Goal: Book appointment/travel/reservation

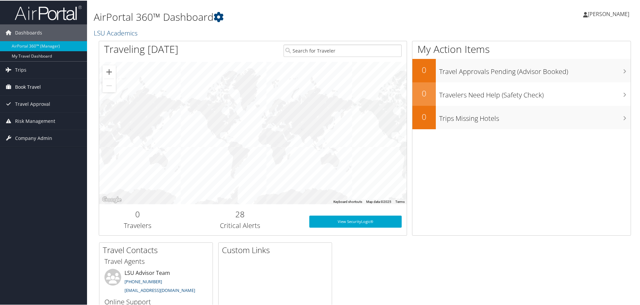
click at [43, 88] on link "Book Travel" at bounding box center [43, 86] width 87 height 17
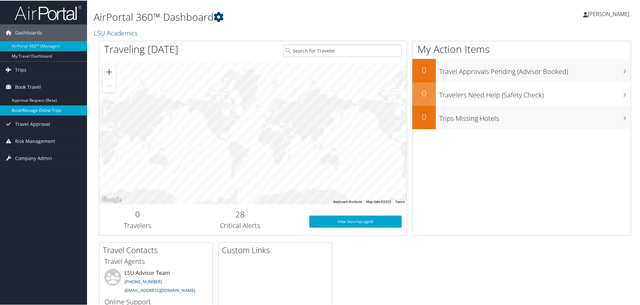
click at [40, 108] on link "Book/Manage Online Trips" at bounding box center [43, 110] width 87 height 10
